Goal: Task Accomplishment & Management: Use online tool/utility

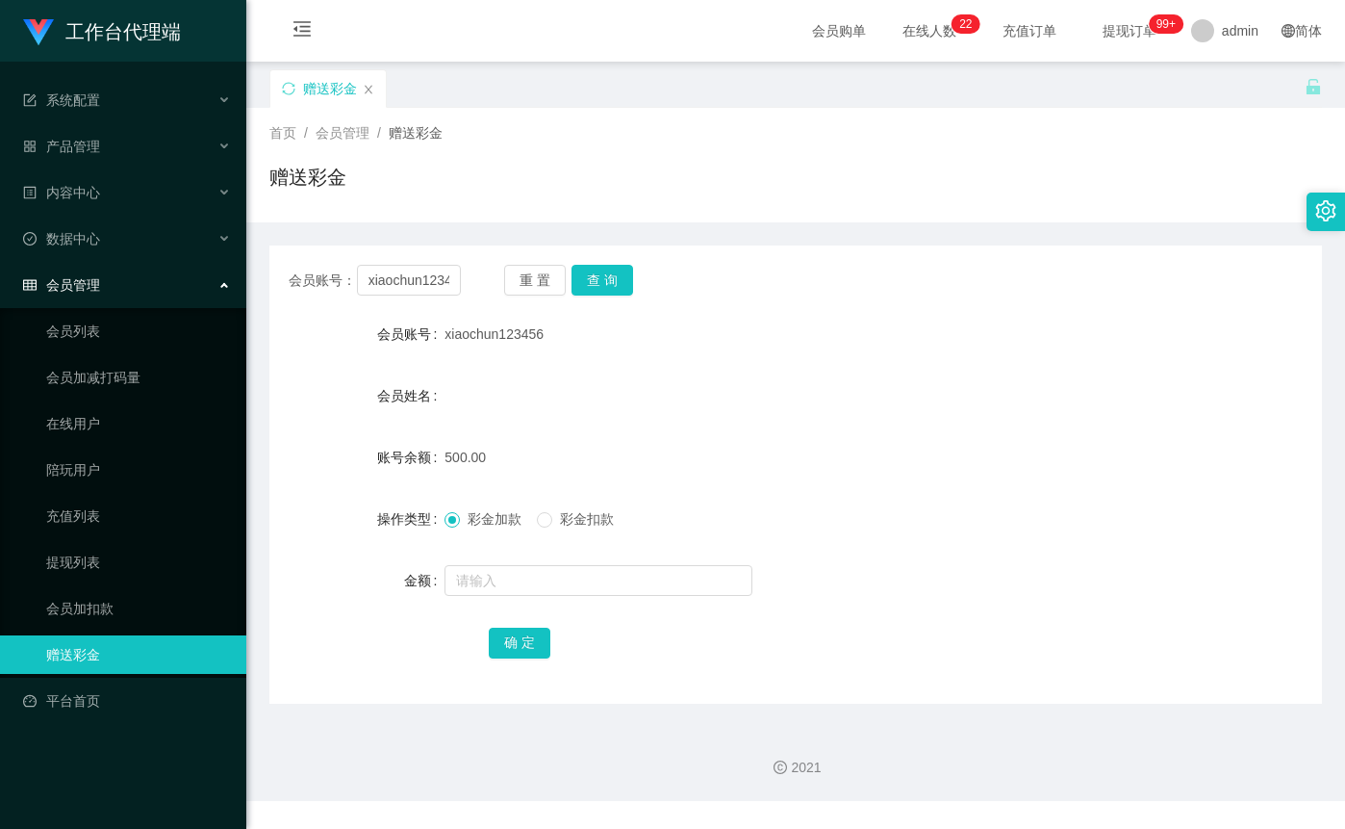
click at [402, 283] on input "xiaochun123456" at bounding box center [409, 280] width 104 height 31
click at [402, 282] on input "xiaochun123456" at bounding box center [409, 280] width 104 height 31
type input "147147"
click at [577, 277] on button "查 询" at bounding box center [603, 280] width 62 height 31
click at [498, 590] on input "text" at bounding box center [599, 580] width 308 height 31
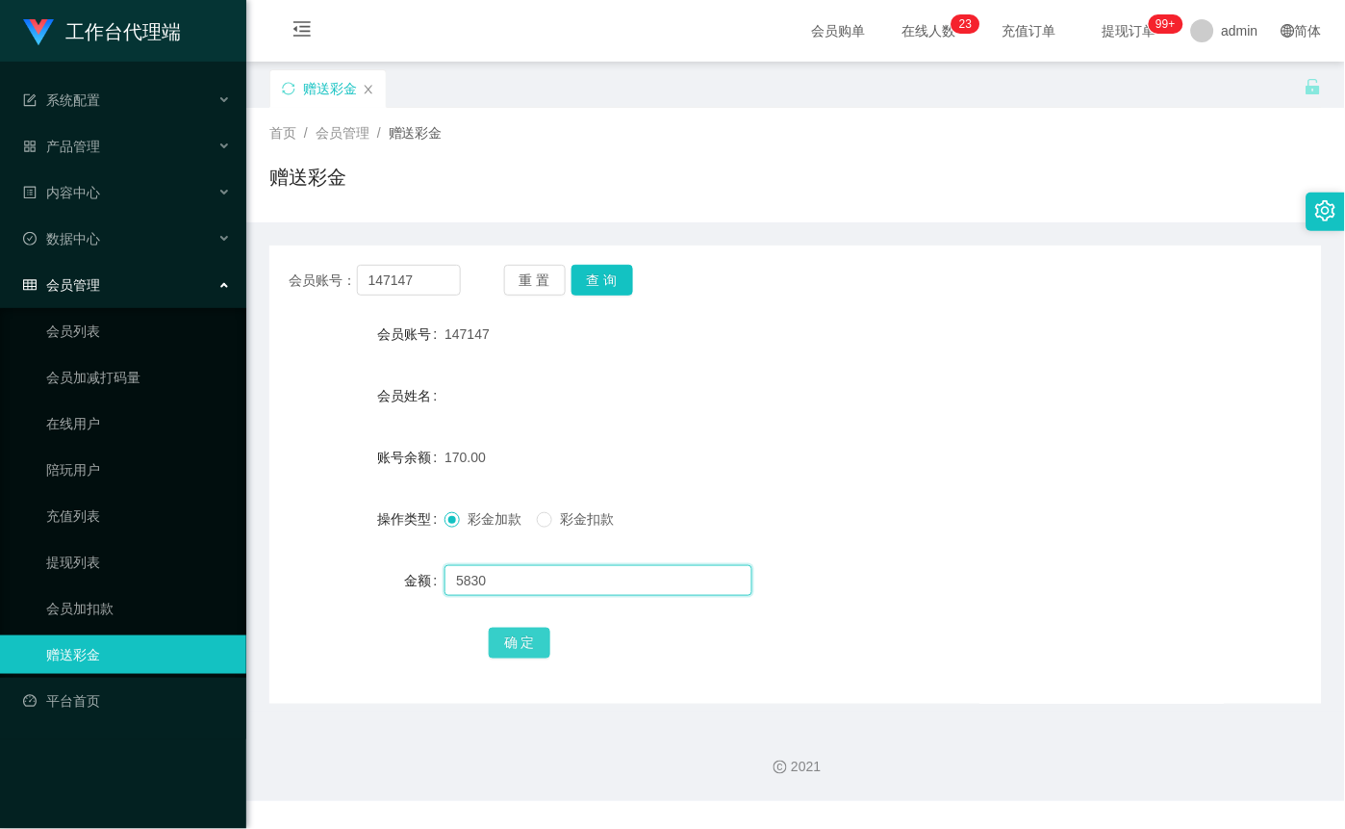
type input "5830"
click at [497, 650] on button "确 定" at bounding box center [520, 642] width 62 height 31
